Goal: Information Seeking & Learning: Learn about a topic

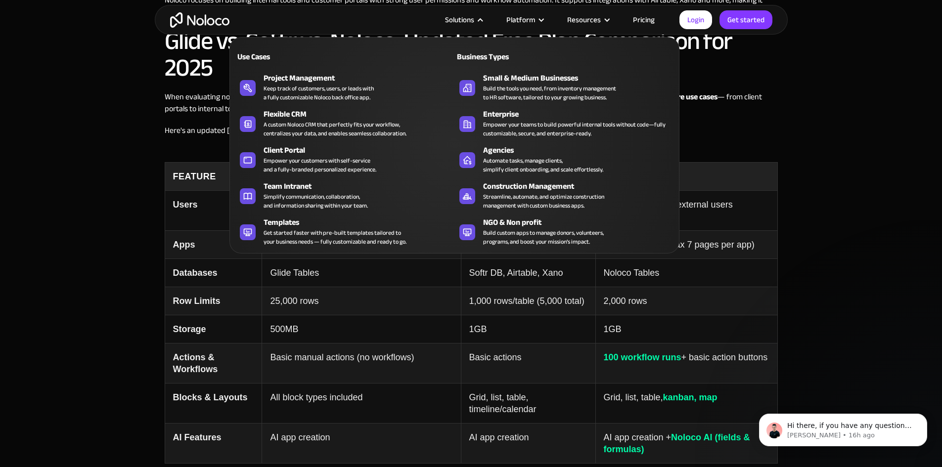
click at [464, 18] on div "Solutions" at bounding box center [459, 19] width 29 height 13
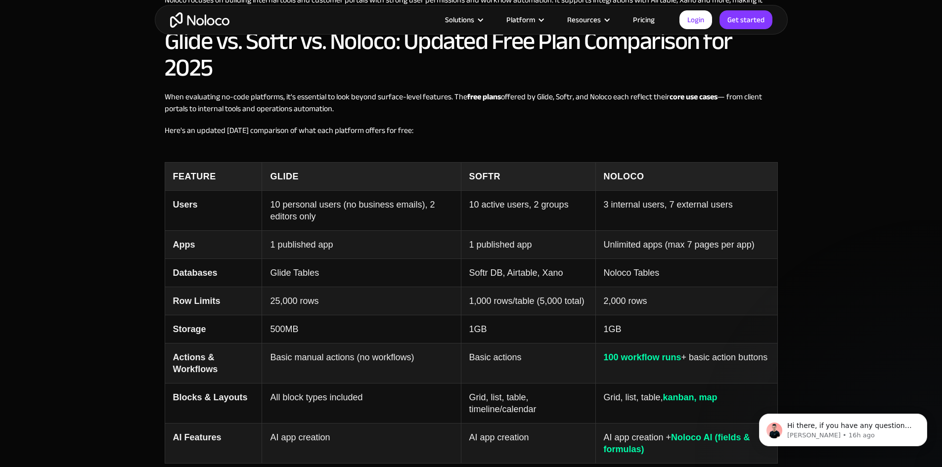
click at [464, 18] on div "Solutions" at bounding box center [459, 19] width 29 height 13
click at [636, 16] on link "Pricing" at bounding box center [644, 19] width 46 height 13
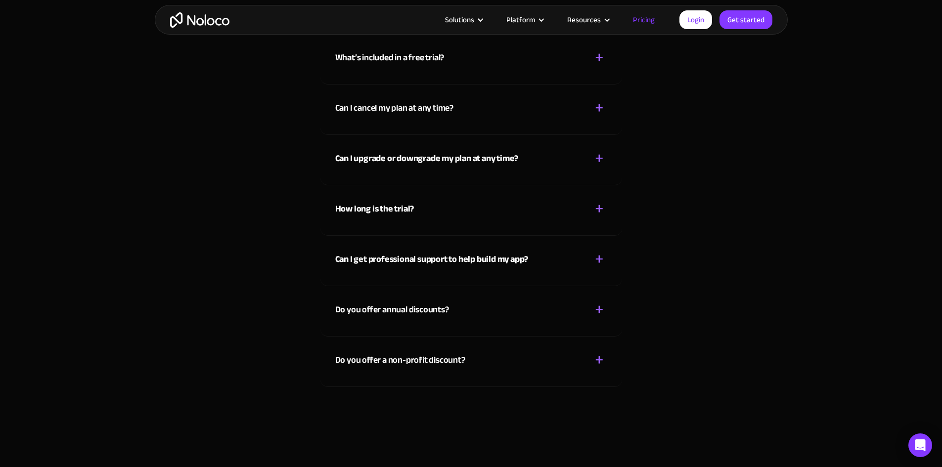
scroll to position [4352, 0]
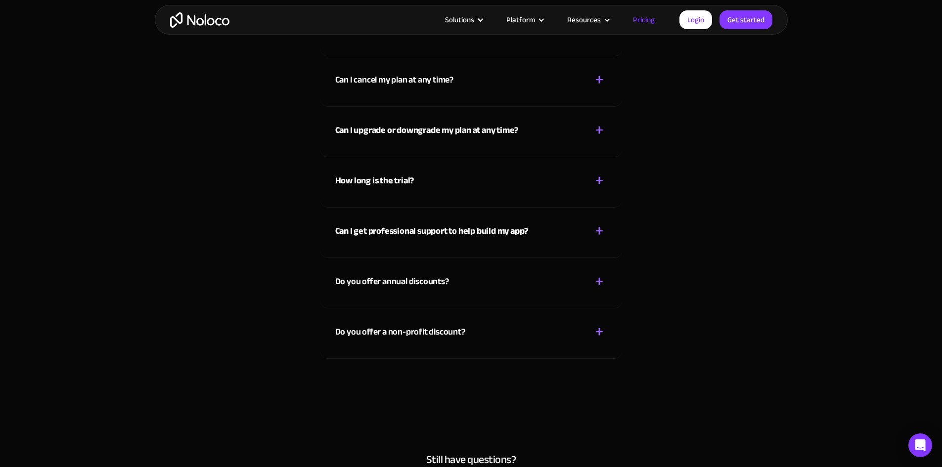
click at [549, 322] on div "Do you offer a non-profit discount? + -" at bounding box center [471, 326] width 272 height 35
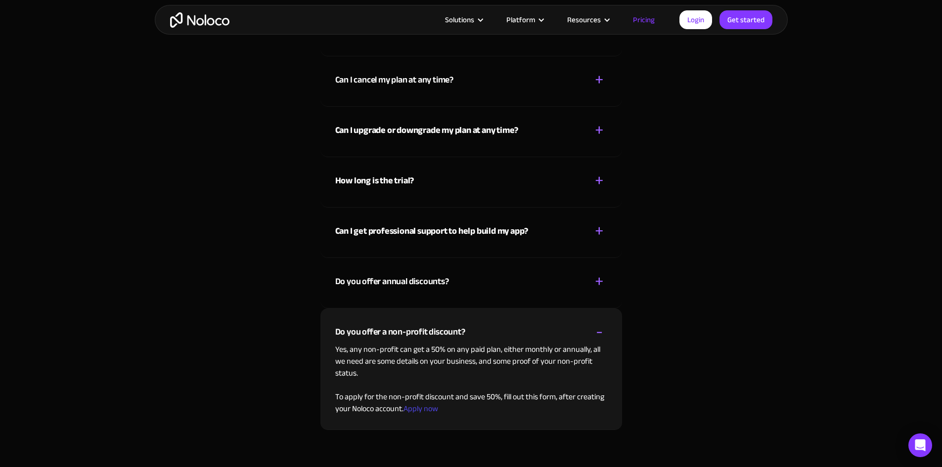
click at [536, 279] on div "Do you offer annual discounts? + -" at bounding box center [471, 275] width 272 height 35
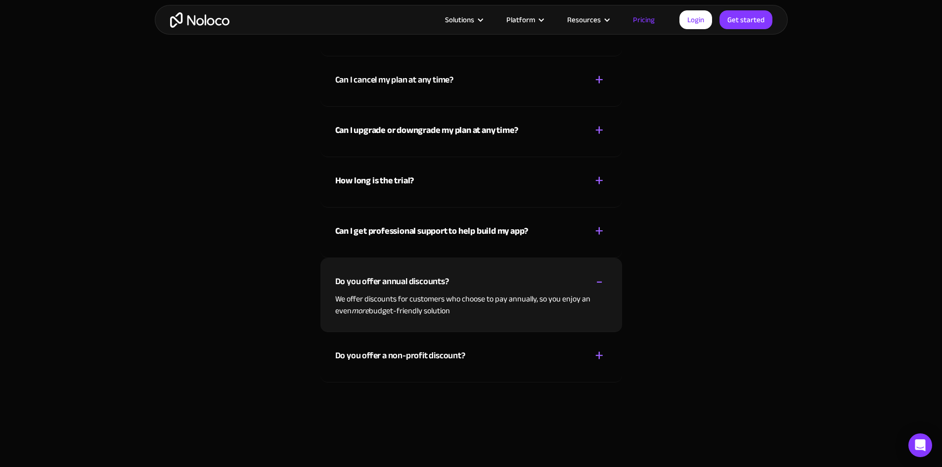
click at [521, 343] on div "Do you offer a non-profit discount? + -" at bounding box center [471, 349] width 272 height 35
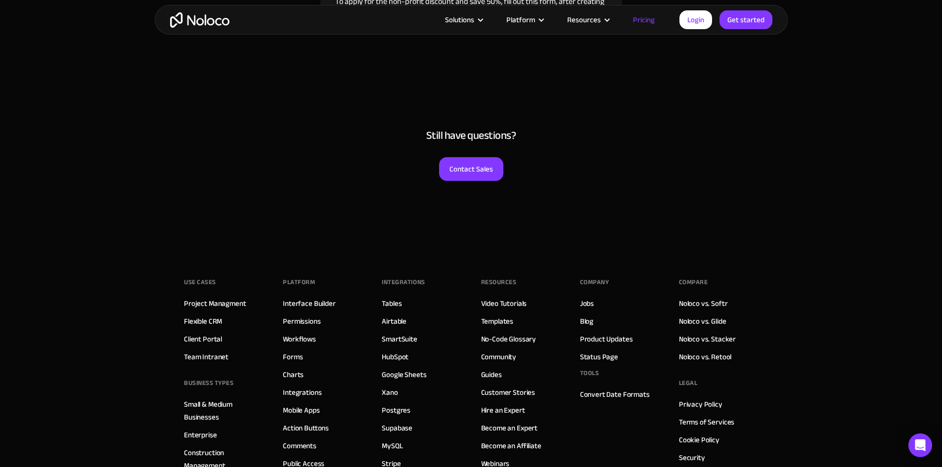
scroll to position [4946, 0]
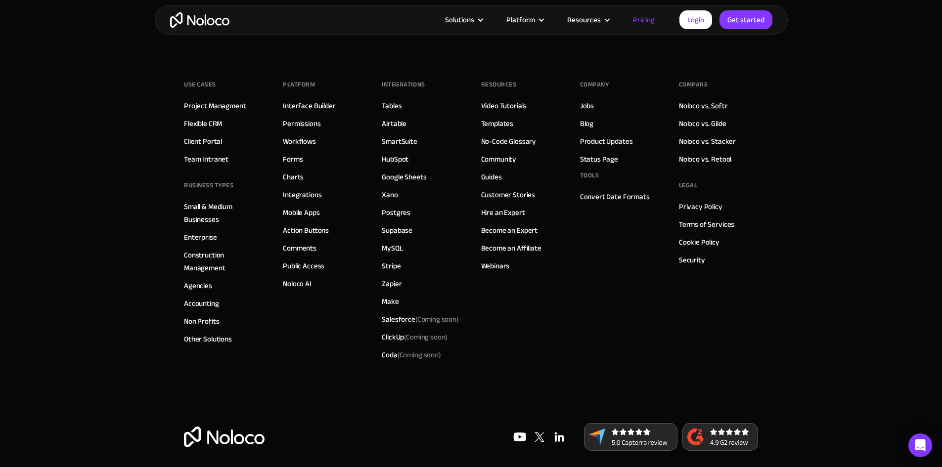
drag, startPoint x: 720, startPoint y: 95, endPoint x: 716, endPoint y: 99, distance: 6.0
drag, startPoint x: 716, startPoint y: 99, endPoint x: 709, endPoint y: 103, distance: 8.4
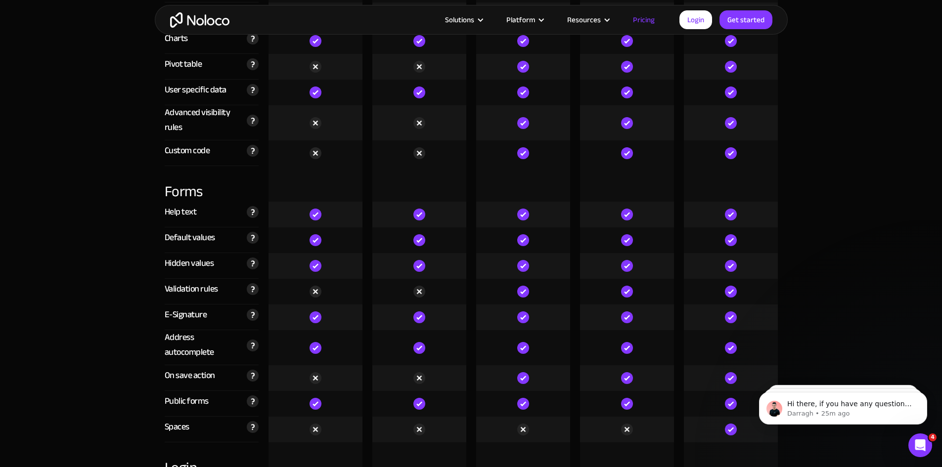
scroll to position [0, 0]
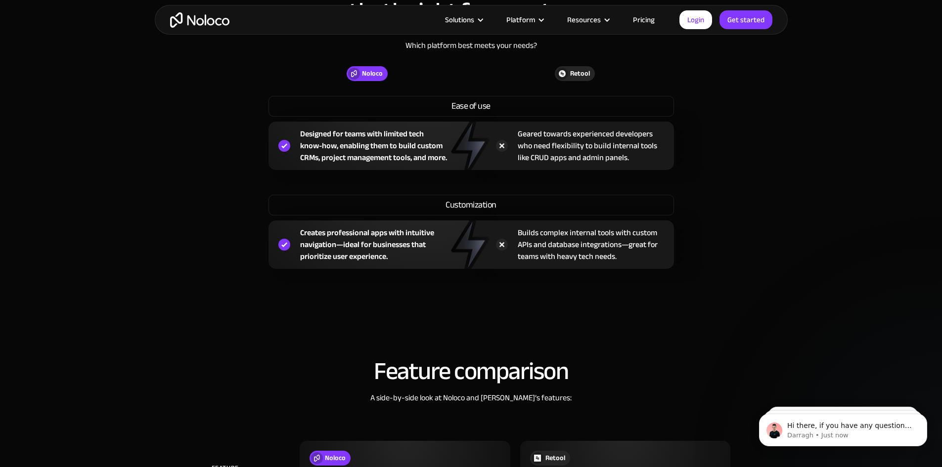
scroll to position [1187, 0]
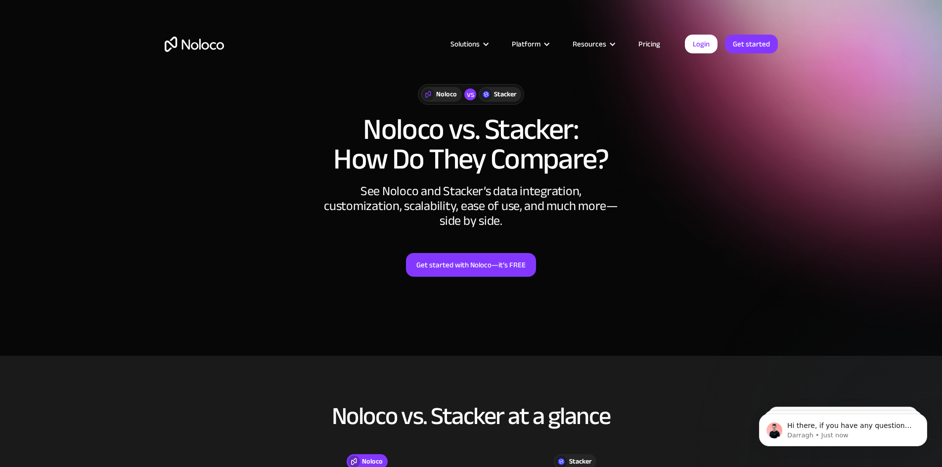
click at [642, 42] on link "Pricing" at bounding box center [649, 44] width 46 height 13
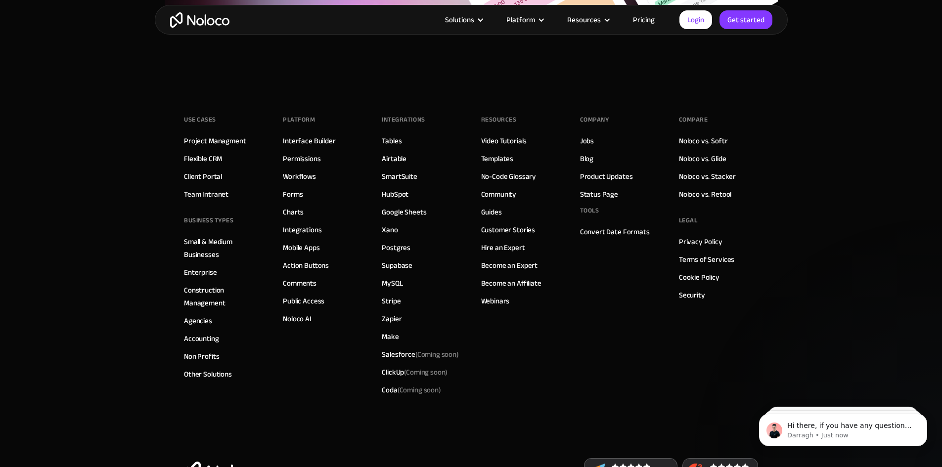
scroll to position [2710, 0]
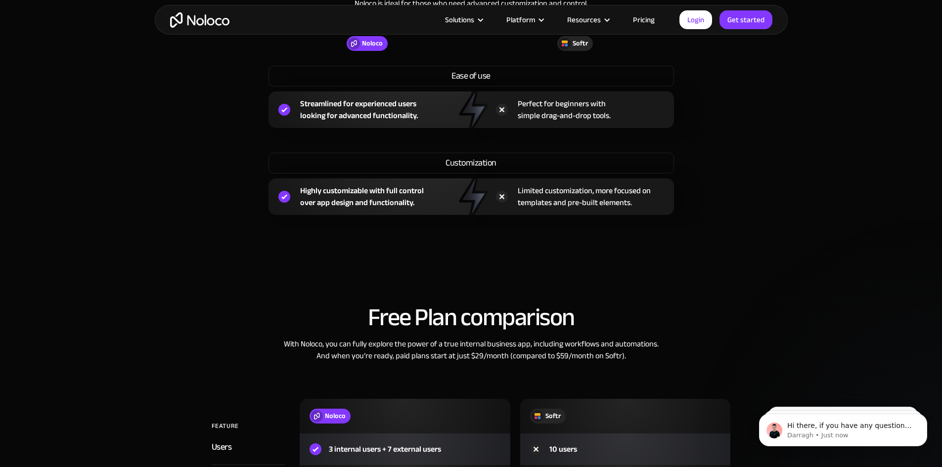
scroll to position [791, 0]
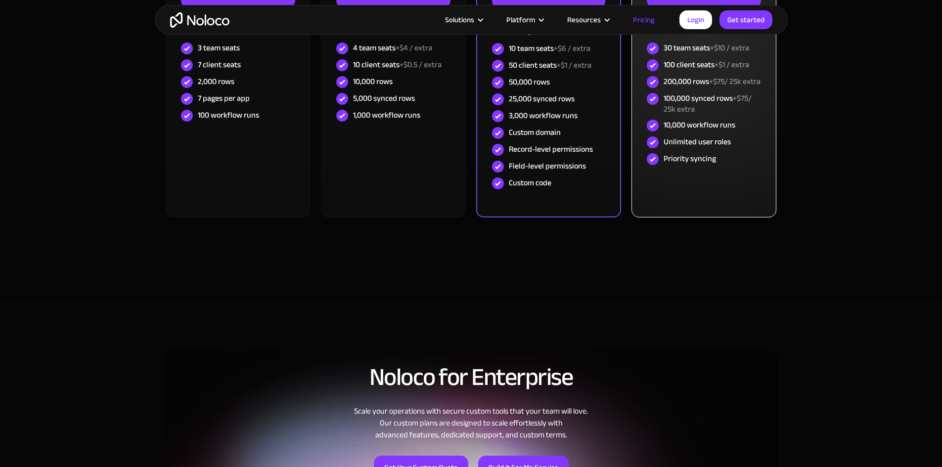
click at [676, 168] on div "Priority syncing" at bounding box center [704, 159] width 114 height 17
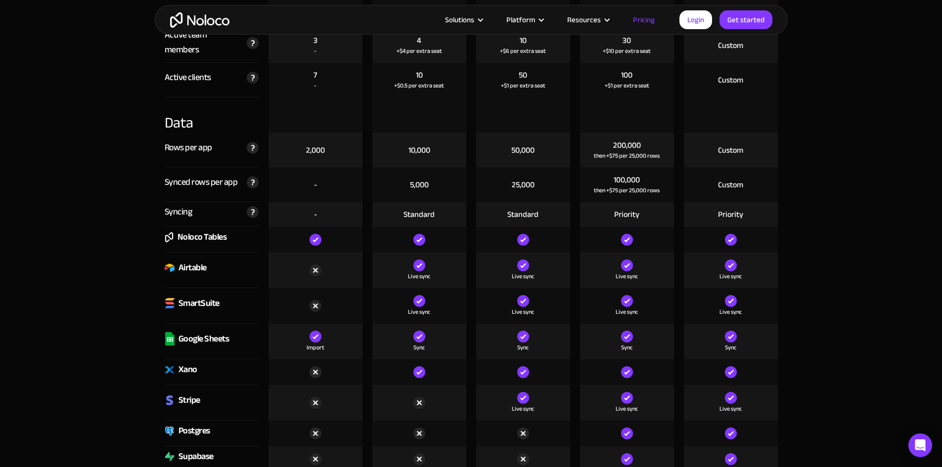
scroll to position [989, 0]
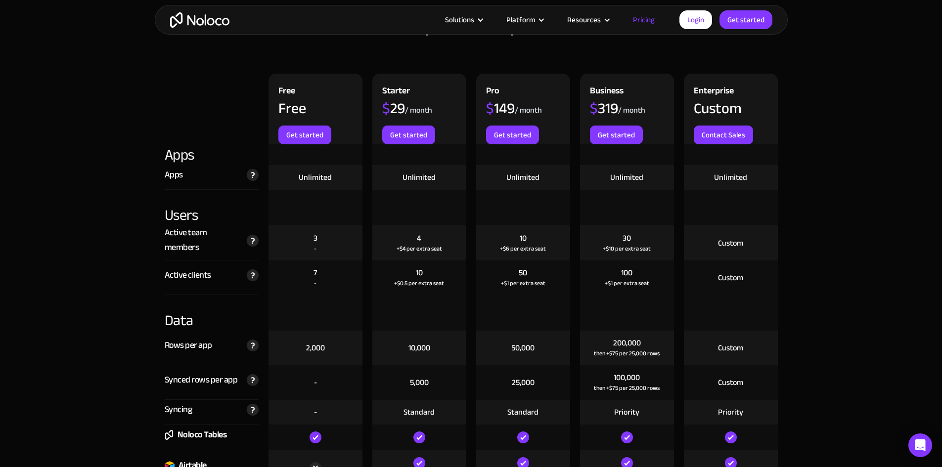
click at [261, 277] on div "Active clients The total number of unique clients that log in to your team's ap…" at bounding box center [212, 278] width 104 height 35
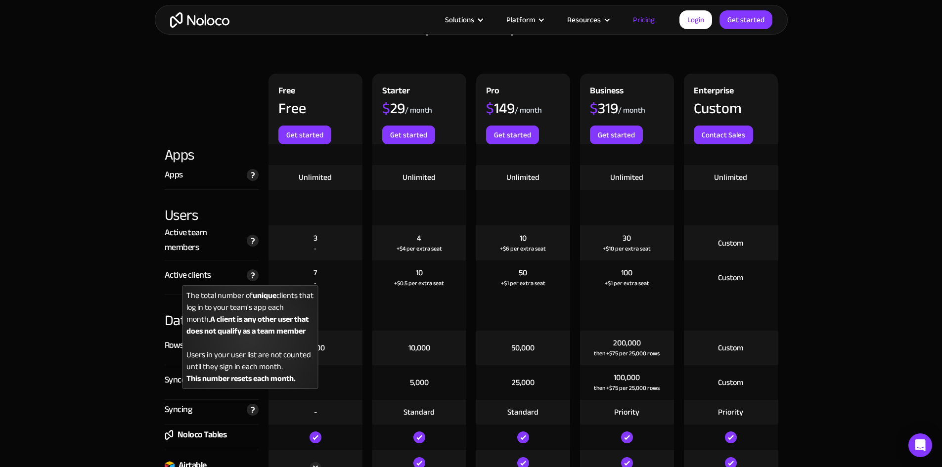
click at [257, 277] on img at bounding box center [253, 276] width 12 height 12
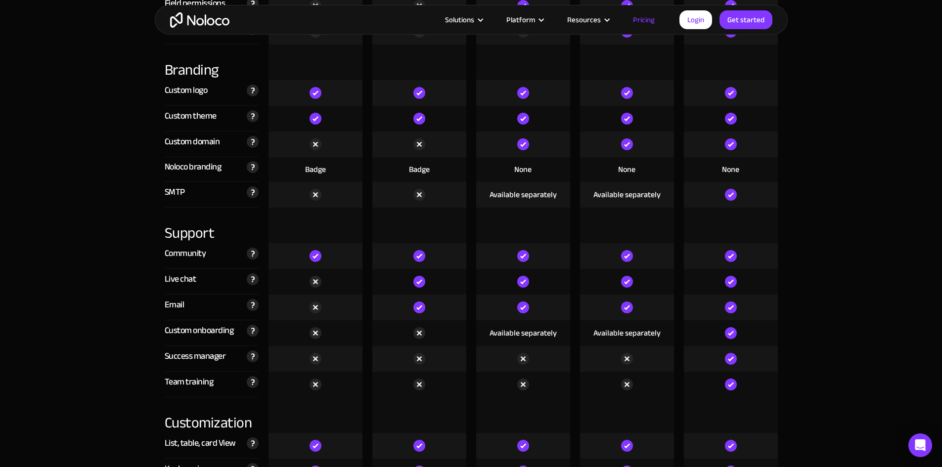
scroll to position [2374, 0]
